Goal: Information Seeking & Learning: Check status

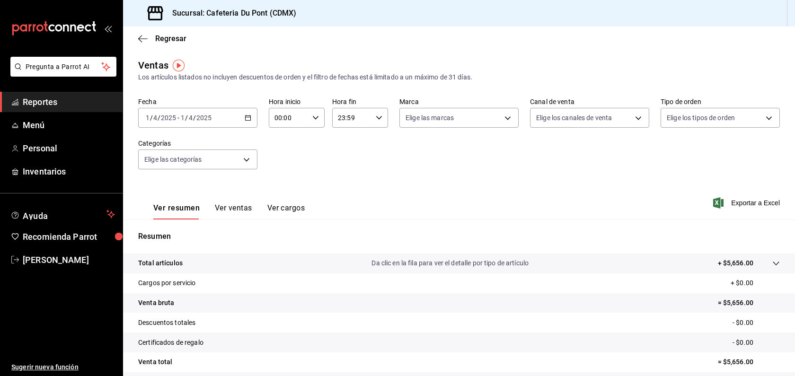
click at [169, 112] on div "[DATE] [DATE] - [DATE] [DATE]" at bounding box center [197, 118] width 119 height 20
click at [177, 143] on span "Hoy" at bounding box center [182, 146] width 73 height 10
click at [236, 214] on button "Ver ventas" at bounding box center [233, 211] width 37 height 16
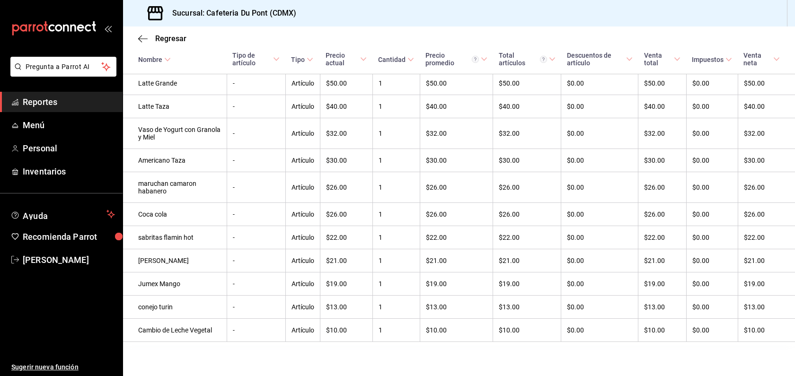
scroll to position [292, 0]
click at [163, 37] on span "Regresar" at bounding box center [170, 38] width 31 height 9
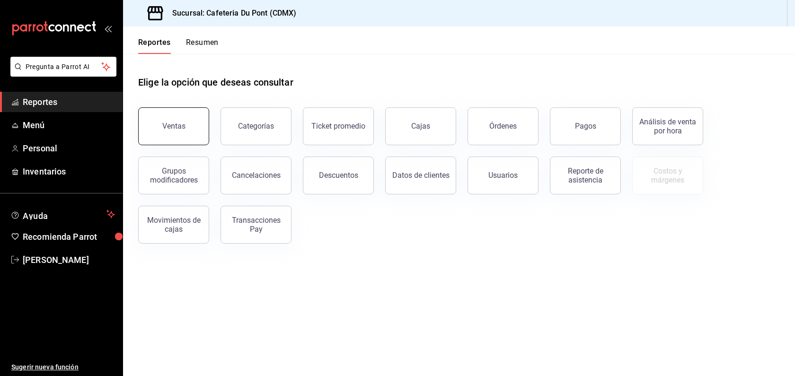
click at [205, 119] on button "Ventas" at bounding box center [173, 126] width 71 height 38
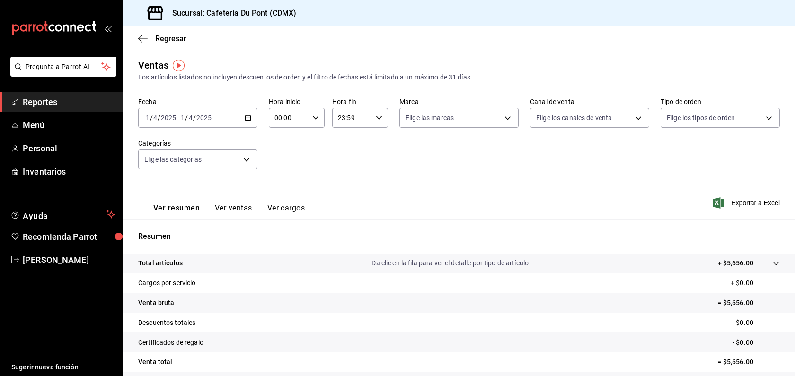
click at [230, 212] on button "Ver ventas" at bounding box center [233, 211] width 37 height 16
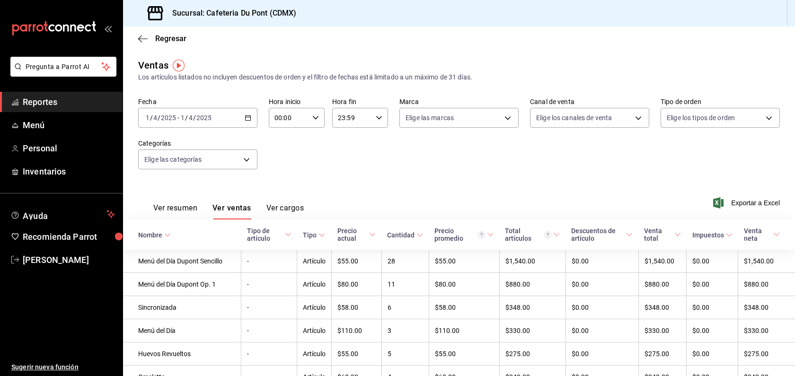
click at [169, 121] on input "2025" at bounding box center [168, 118] width 16 height 8
click at [200, 145] on span "Hoy" at bounding box center [182, 146] width 73 height 10
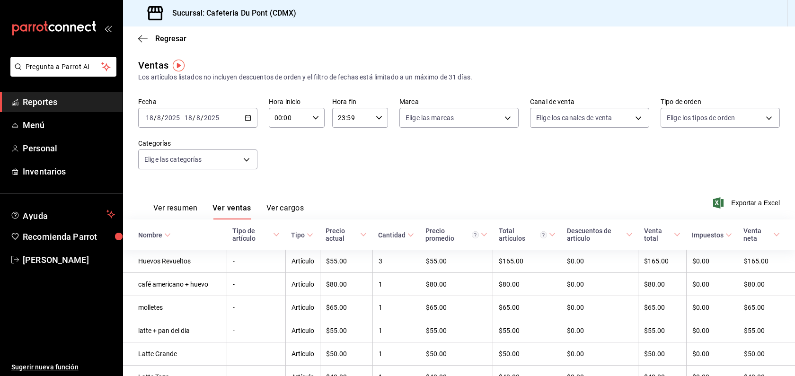
click at [89, 104] on span "Reportes" at bounding box center [69, 102] width 92 height 13
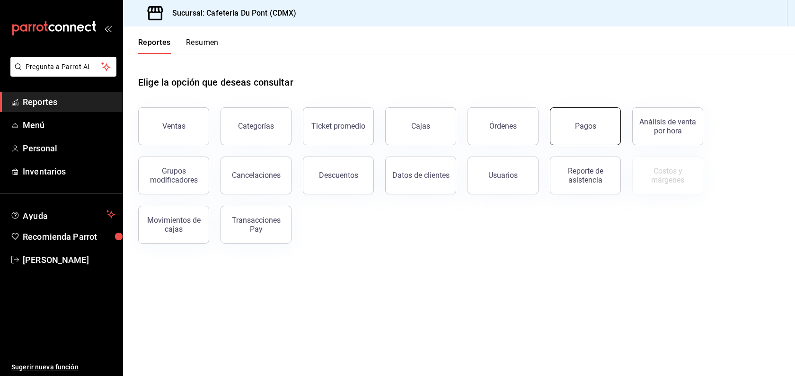
click at [588, 128] on div "Pagos" at bounding box center [585, 126] width 21 height 9
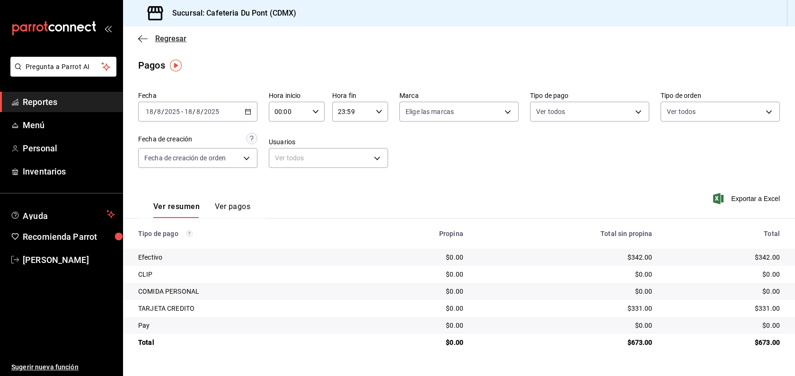
click at [150, 40] on span "Regresar" at bounding box center [162, 38] width 48 height 9
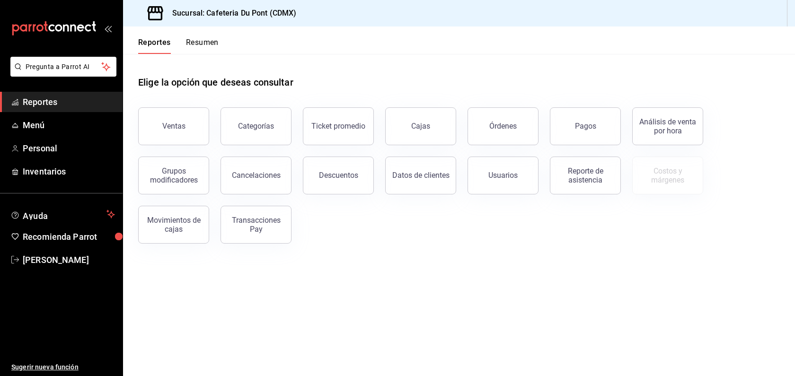
click at [558, 156] on div "Reporte de asistencia" at bounding box center [580, 169] width 82 height 49
click at [559, 126] on button "Pagos" at bounding box center [585, 126] width 71 height 38
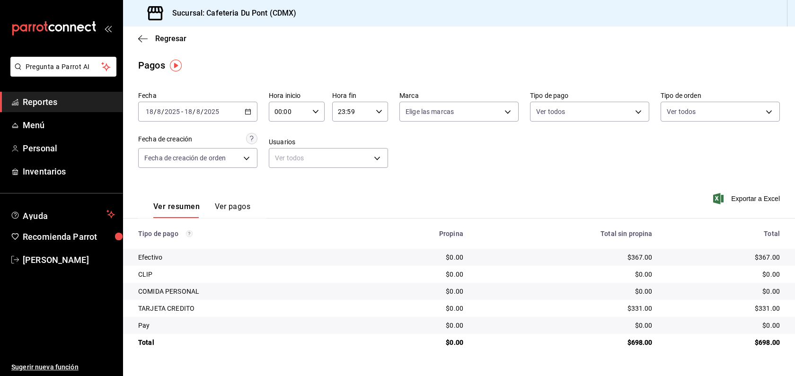
click at [38, 103] on span "Reportes" at bounding box center [69, 102] width 92 height 13
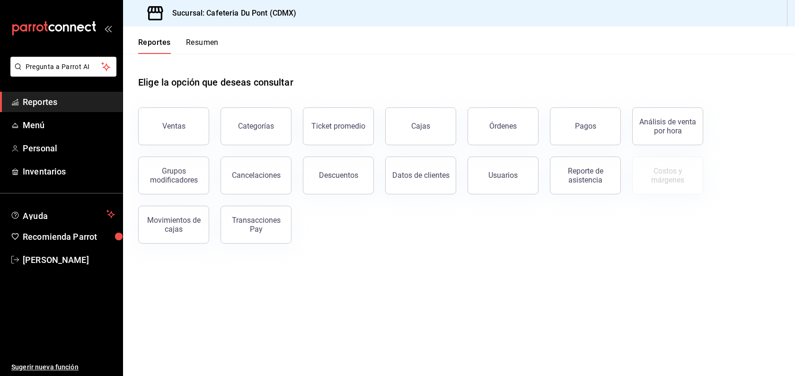
click at [301, 131] on div "Ticket promedio" at bounding box center [333, 120] width 82 height 49
click at [354, 136] on button "Ticket promedio" at bounding box center [338, 126] width 71 height 38
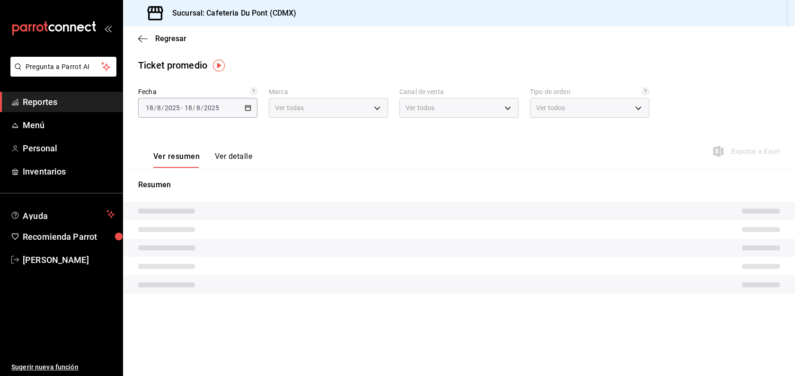
type input "03234600-dbf0-4e52-b833-2cd86aed28b4"
type input "PARROT,UBER_EATS,RAPPI,DIDI_FOOD,ONLINE"
type input "0ce72c52-b891-47b5-a7af-ebee1e7ff429,EXTERNAL"
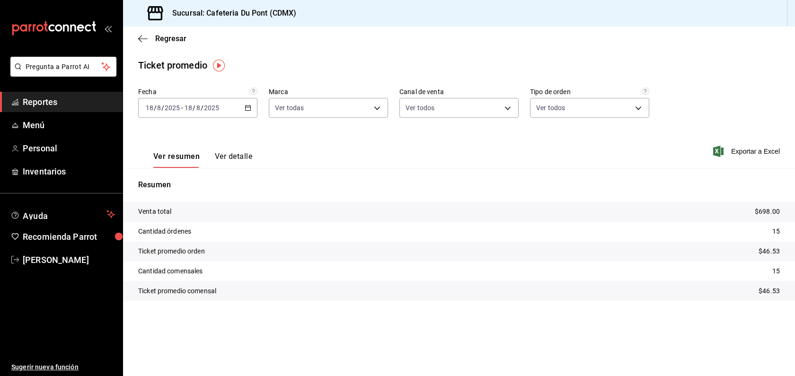
drag, startPoint x: 351, startPoint y: 117, endPoint x: 330, endPoint y: 81, distance: 41.6
click at [330, 81] on main "Regresar Ticket promedio Fecha 2025-08-18 18 / 8 / 2025 - 2025-08-18 18 / 8 / 2…" at bounding box center [459, 202] width 672 height 350
click at [108, 103] on span "Reportes" at bounding box center [69, 102] width 92 height 13
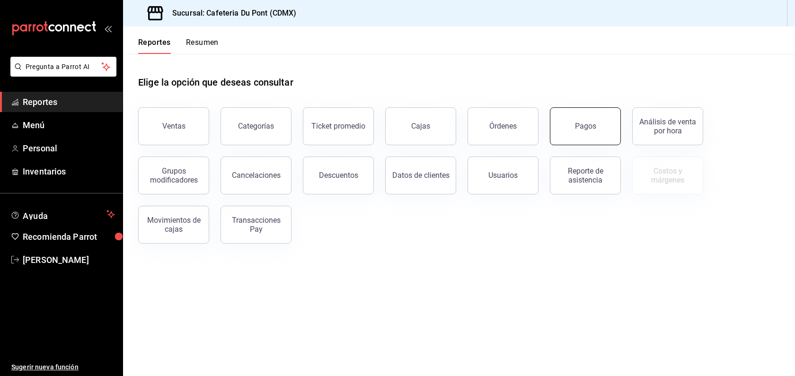
click at [569, 119] on button "Pagos" at bounding box center [585, 126] width 71 height 38
